Goal: Navigation & Orientation: Find specific page/section

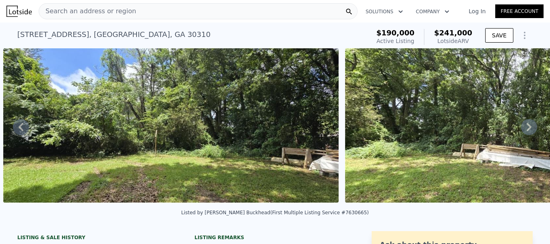
click at [526, 130] on icon at bounding box center [528, 127] width 5 height 8
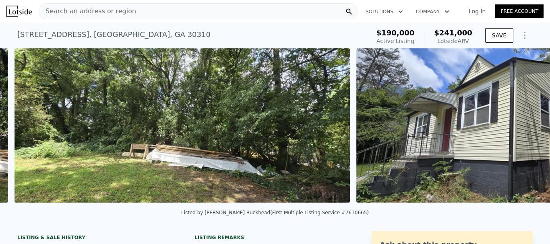
scroll to position [0, 2761]
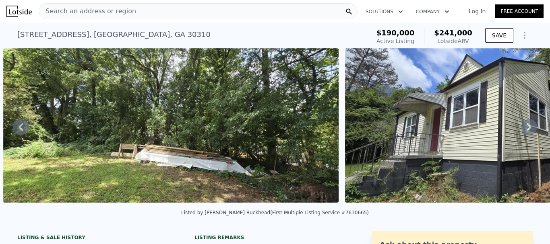
click at [526, 130] on icon at bounding box center [528, 127] width 5 height 8
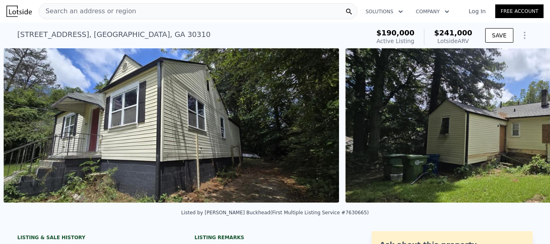
scroll to position [0, 3102]
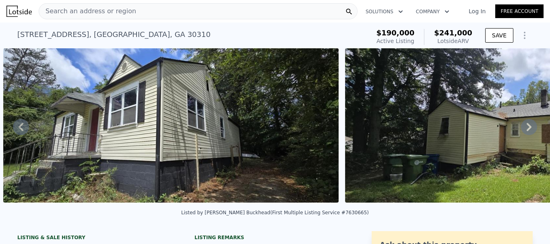
click at [526, 130] on icon at bounding box center [528, 127] width 5 height 8
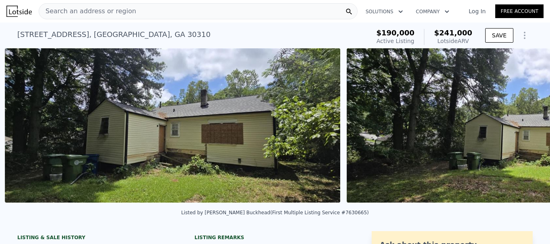
scroll to position [0, 3444]
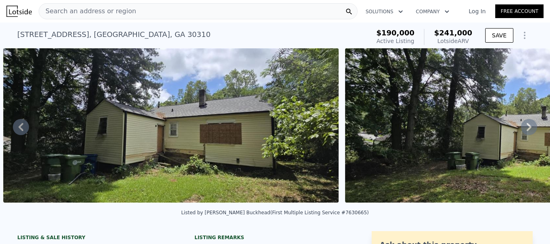
click at [526, 130] on icon at bounding box center [528, 127] width 5 height 8
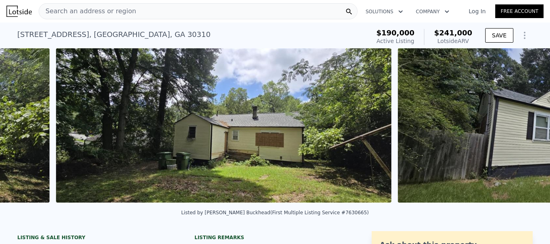
scroll to position [0, 3786]
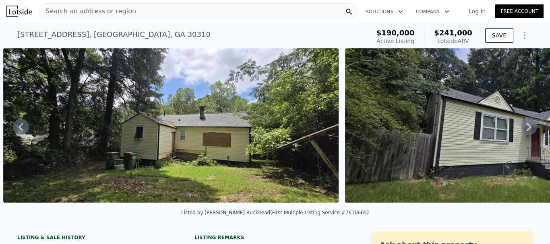
click at [526, 130] on icon at bounding box center [528, 127] width 5 height 8
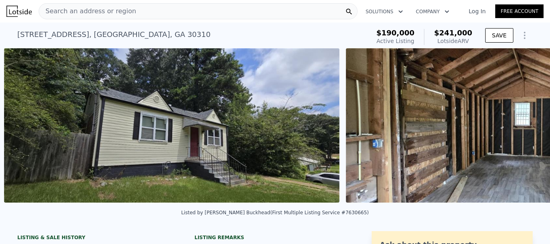
scroll to position [0, 4128]
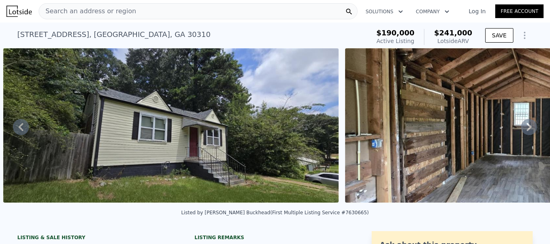
click at [526, 130] on icon at bounding box center [528, 127] width 5 height 8
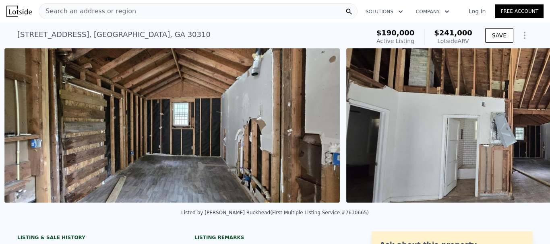
scroll to position [0, 4469]
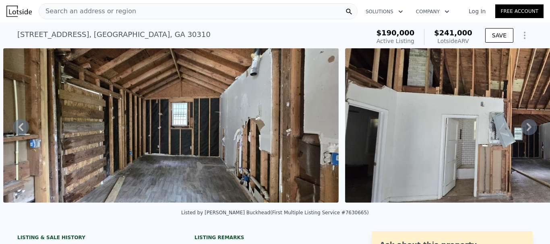
click at [526, 130] on icon at bounding box center [528, 127] width 5 height 8
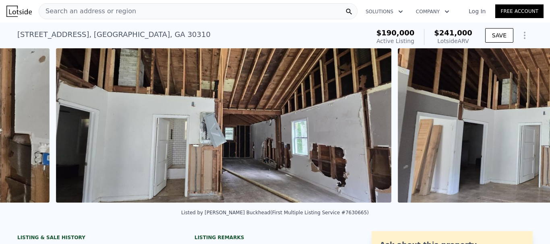
scroll to position [0, 4811]
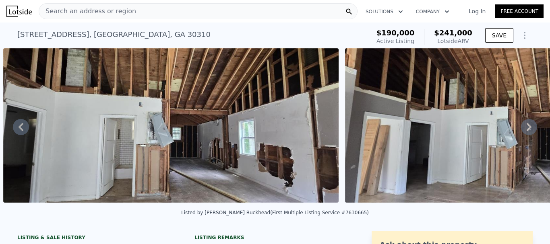
click at [526, 130] on icon at bounding box center [528, 127] width 5 height 8
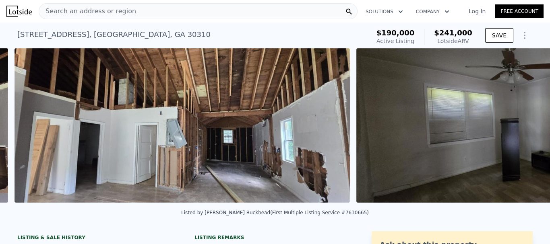
scroll to position [0, 5153]
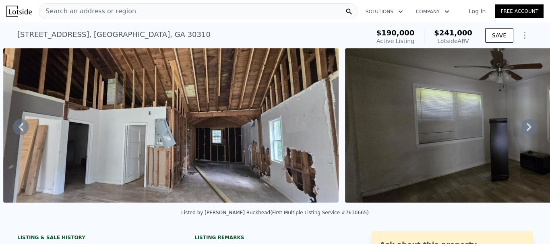
click at [526, 130] on icon at bounding box center [528, 127] width 5 height 8
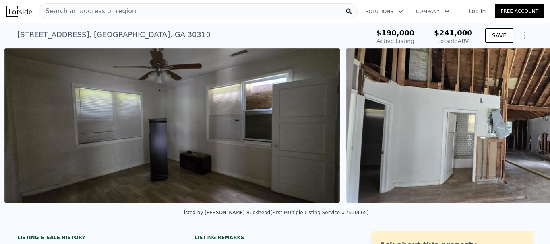
scroll to position [0, 5494]
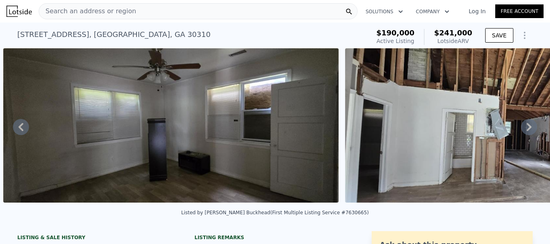
click at [526, 130] on icon at bounding box center [528, 127] width 5 height 8
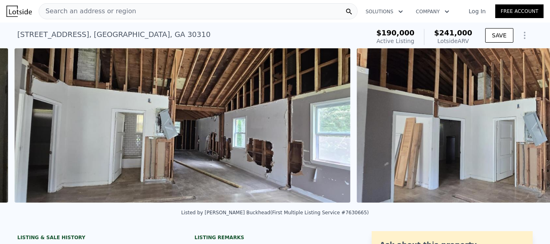
scroll to position [0, 5836]
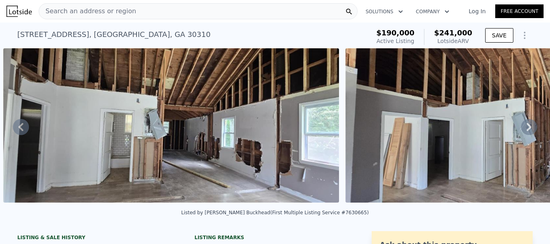
click at [526, 130] on icon at bounding box center [528, 127] width 5 height 8
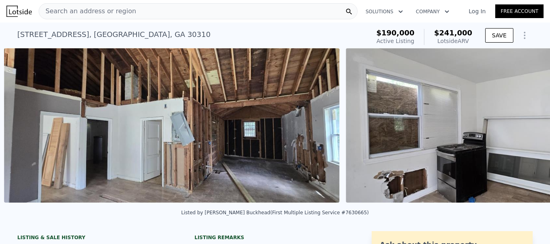
scroll to position [0, 6178]
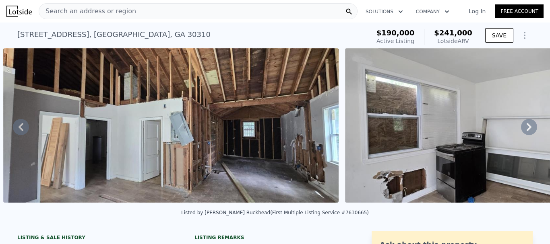
click at [526, 130] on icon at bounding box center [528, 127] width 5 height 8
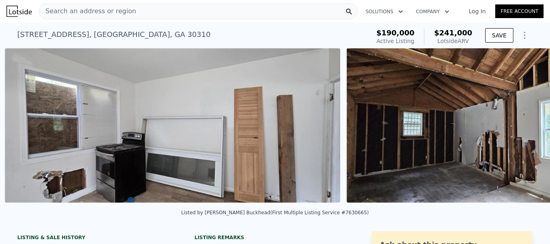
scroll to position [0, 6520]
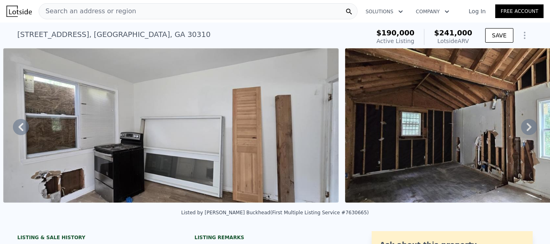
click at [526, 130] on icon at bounding box center [528, 127] width 5 height 8
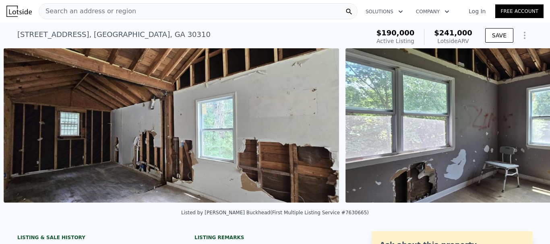
scroll to position [0, 6862]
click at [526, 130] on icon at bounding box center [528, 127] width 5 height 8
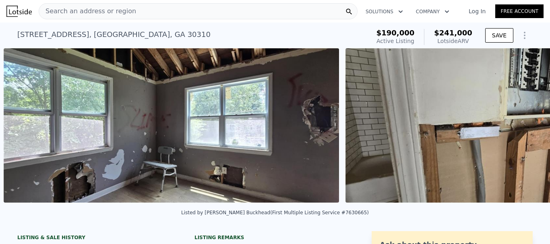
scroll to position [0, 7203]
click at [526, 130] on icon at bounding box center [528, 127] width 5 height 8
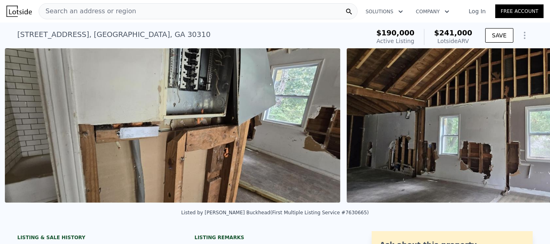
scroll to position [0, 7545]
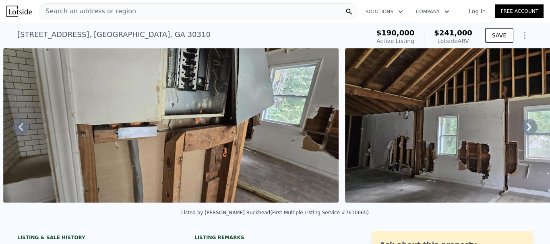
click at [526, 130] on icon at bounding box center [528, 127] width 5 height 8
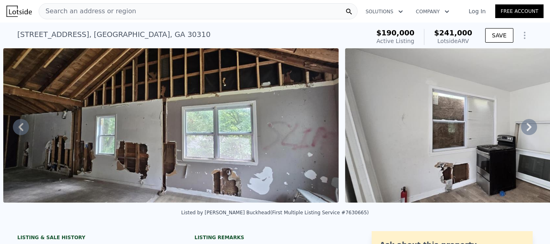
click at [526, 130] on icon at bounding box center [528, 127] width 5 height 8
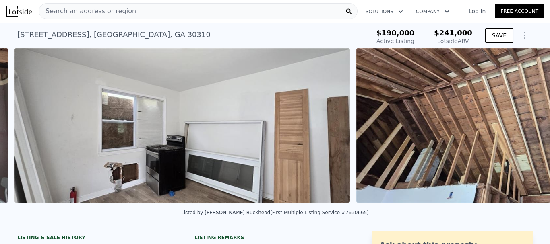
scroll to position [0, 8229]
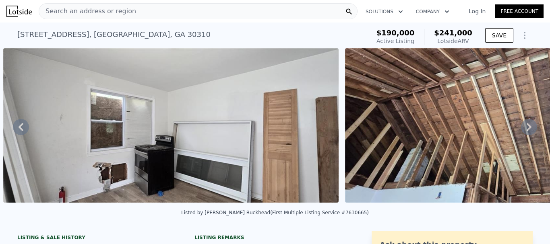
click at [526, 130] on icon at bounding box center [528, 127] width 5 height 8
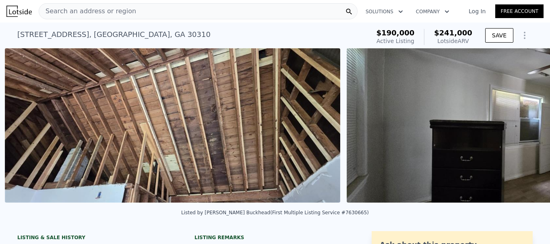
scroll to position [0, 8570]
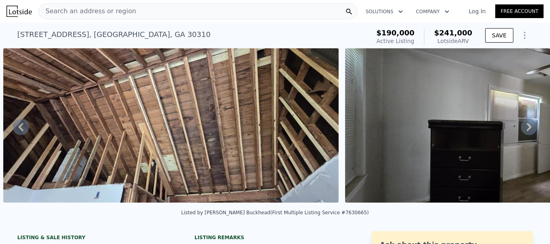
click at [526, 130] on icon at bounding box center [528, 127] width 5 height 8
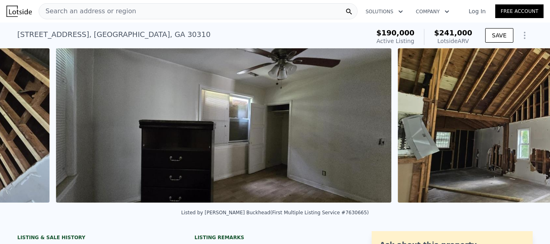
scroll to position [0, 8912]
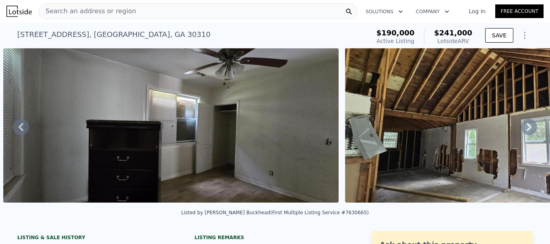
click at [526, 130] on icon at bounding box center [528, 127] width 5 height 8
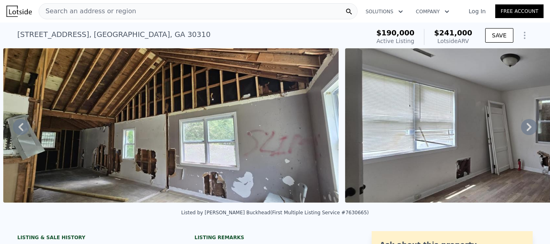
click at [526, 130] on icon at bounding box center [528, 127] width 5 height 8
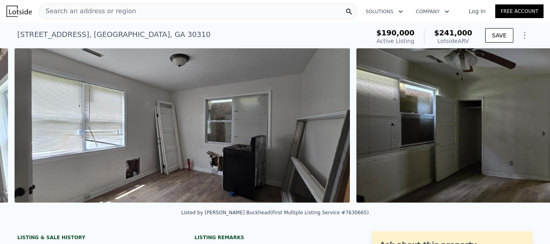
scroll to position [0, 9595]
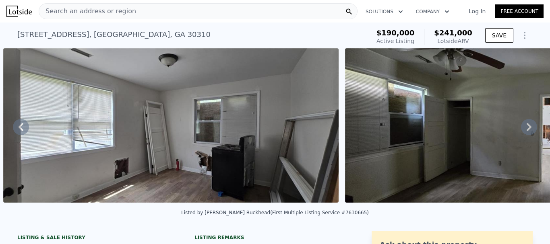
click at [526, 130] on icon at bounding box center [528, 127] width 5 height 8
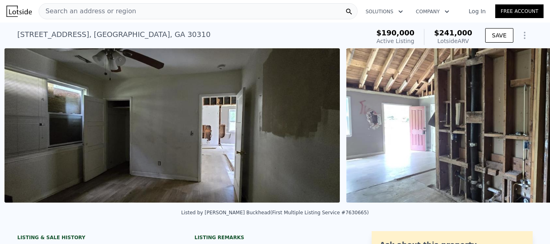
scroll to position [0, 9937]
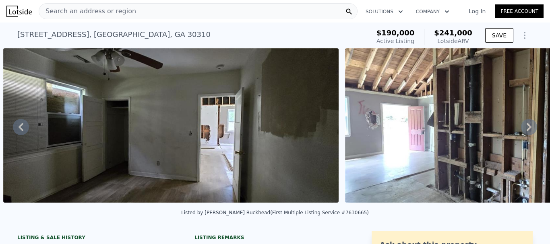
click at [526, 130] on icon at bounding box center [528, 127] width 5 height 8
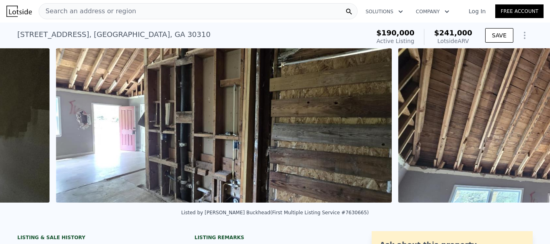
scroll to position [0, 10279]
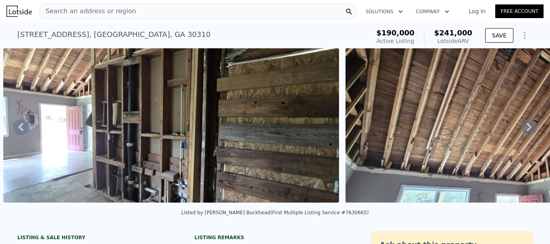
click at [526, 130] on icon at bounding box center [528, 127] width 5 height 8
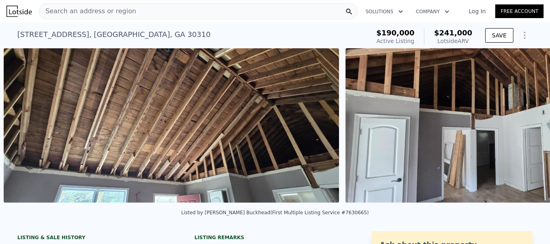
scroll to position [0, 10621]
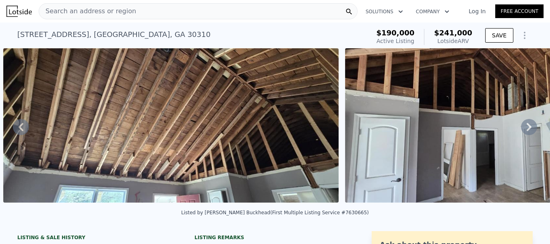
click at [526, 130] on icon at bounding box center [528, 127] width 5 height 8
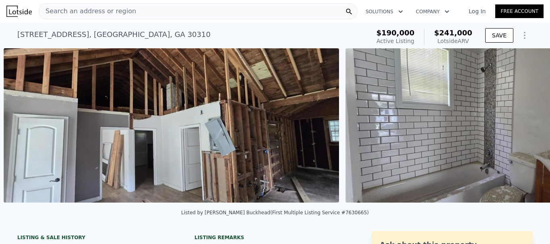
scroll to position [0, 10963]
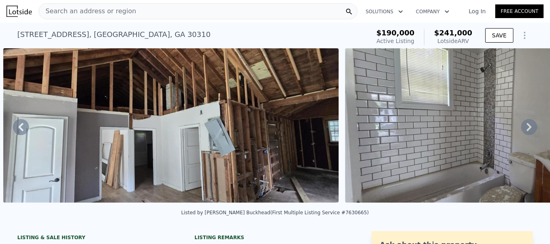
click at [526, 130] on icon at bounding box center [528, 127] width 5 height 8
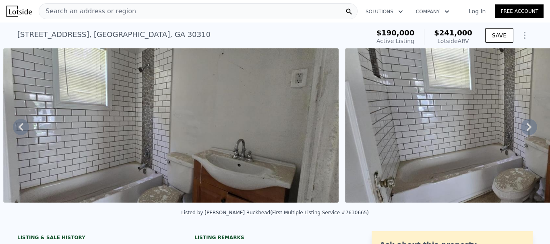
click at [526, 130] on icon at bounding box center [528, 127] width 5 height 8
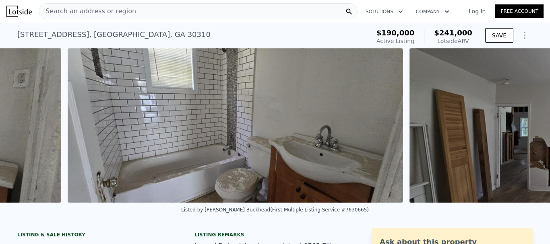
scroll to position [0, 11628]
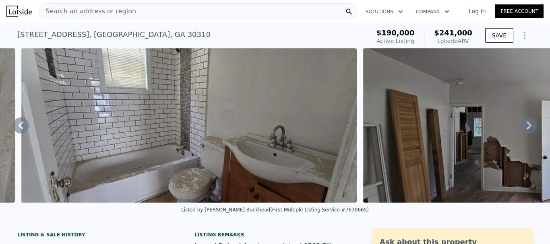
click at [526, 130] on icon at bounding box center [528, 126] width 5 height 8
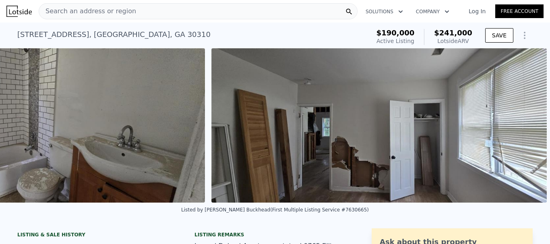
scroll to position [0, 11786]
click at [21, 126] on icon at bounding box center [21, 126] width 16 height 16
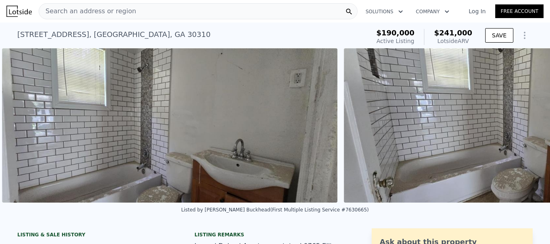
scroll to position [0, 11304]
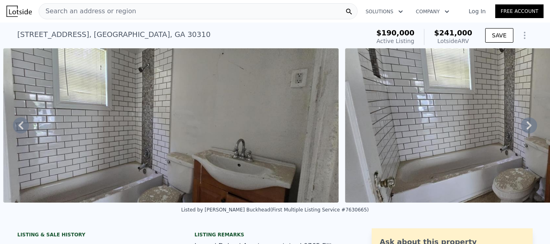
click at [21, 126] on div "• + − • + − STREET VIEW Loading... SATELLITE VIEW" at bounding box center [275, 125] width 550 height 155
